Goal: Information Seeking & Learning: Learn about a topic

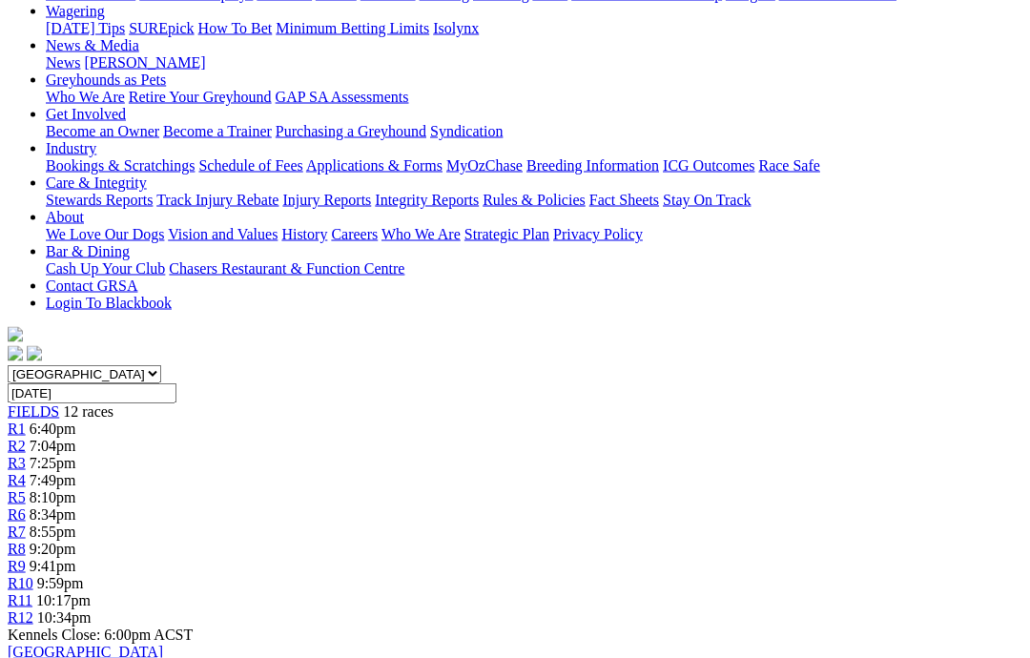
scroll to position [258, 0]
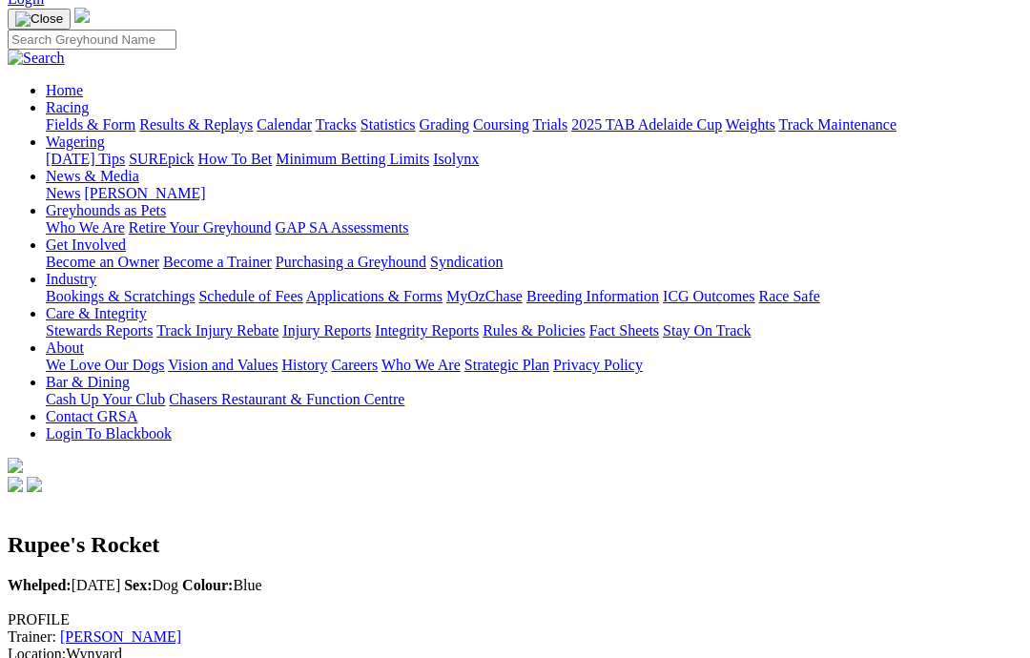
scroll to position [125, 0]
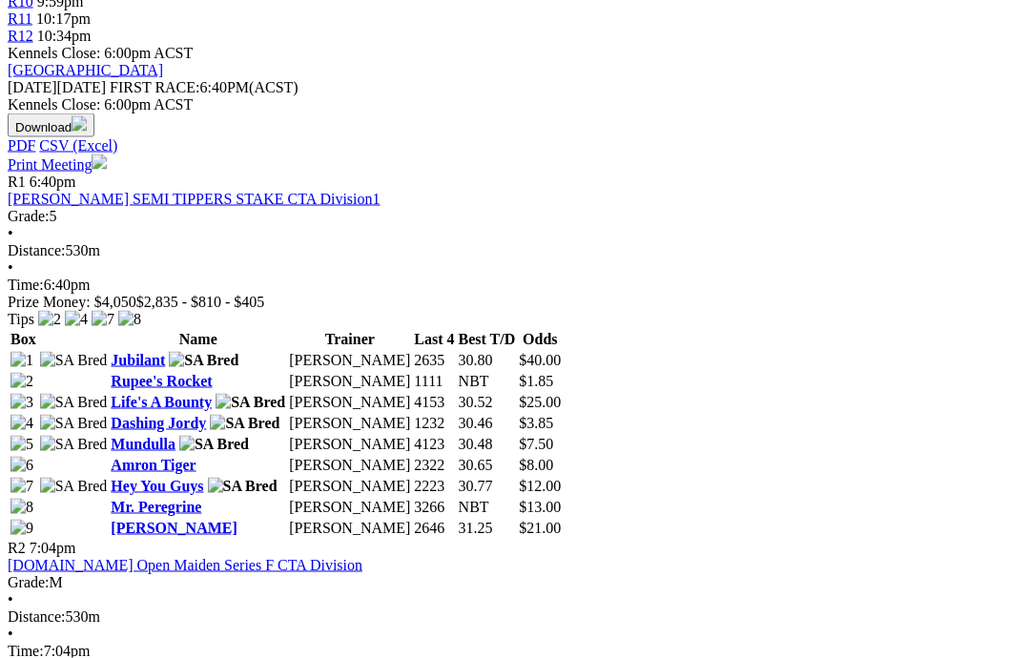
scroll to position [840, 0]
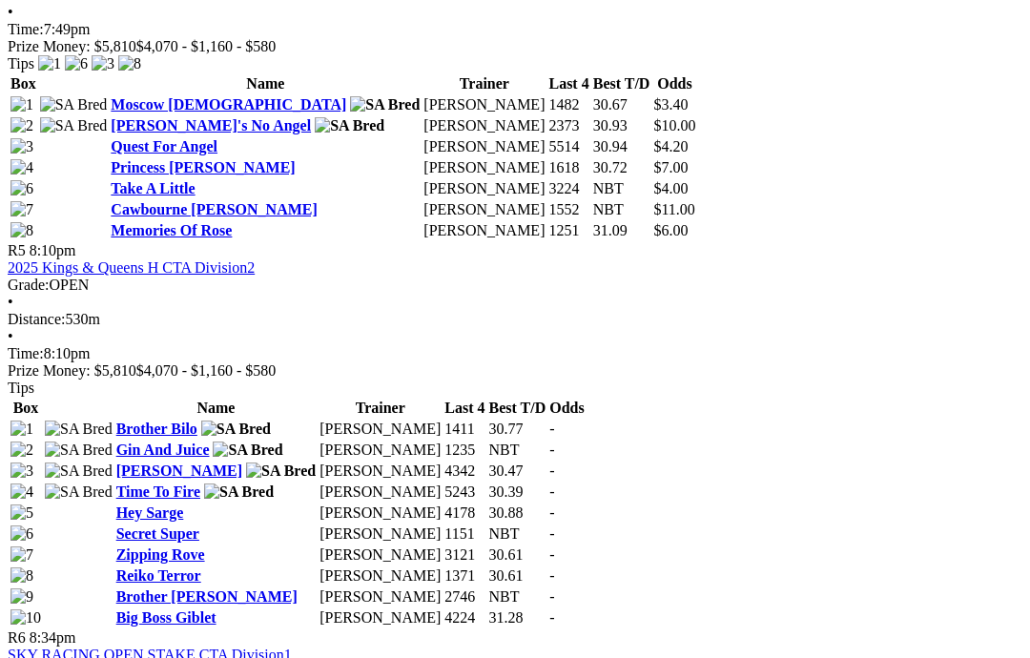
scroll to position [2093, 0]
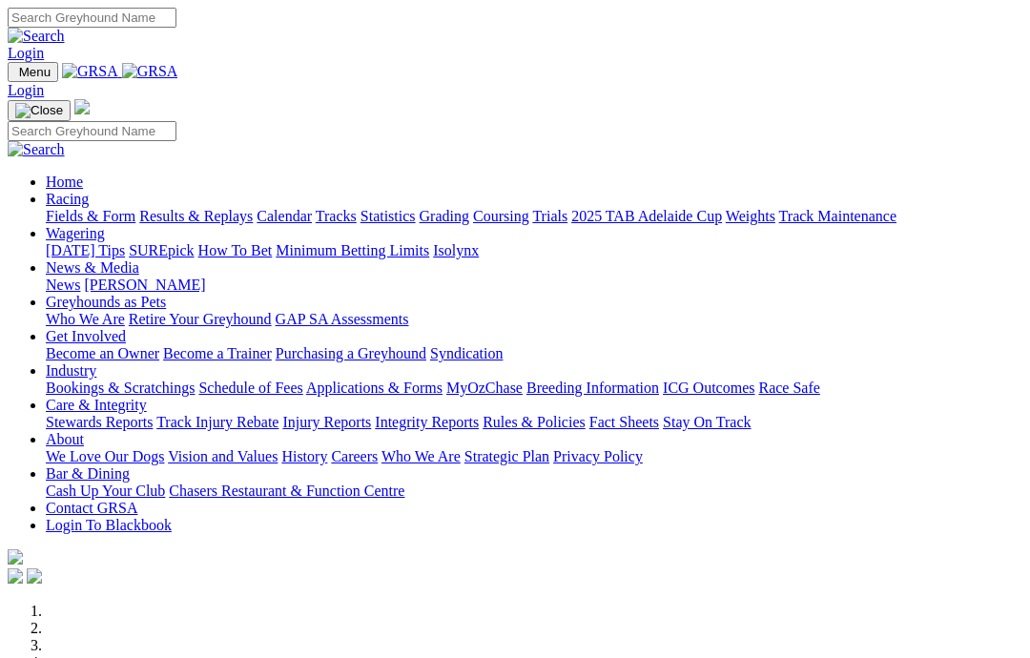
scroll to position [491, 0]
